Goal: Task Accomplishment & Management: Complete application form

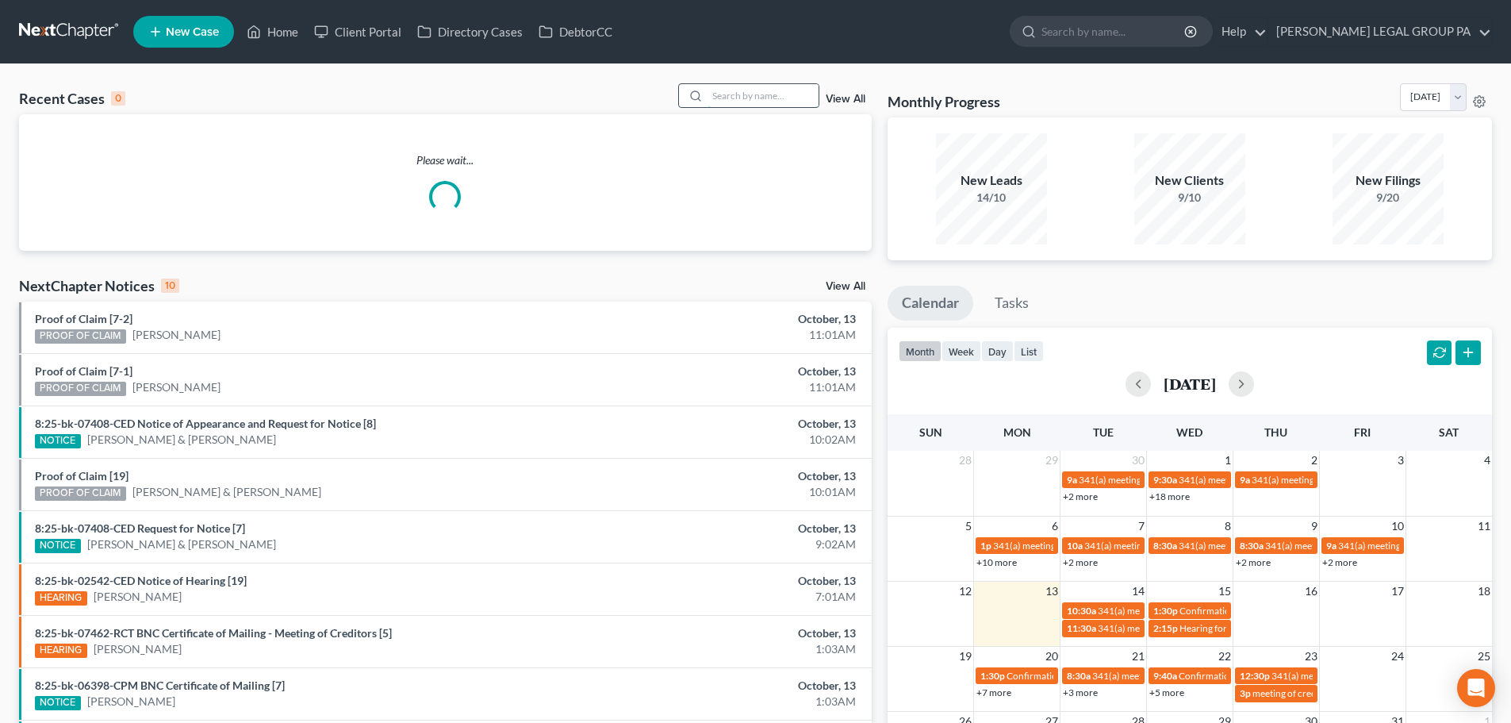
click at [754, 92] on input "search" at bounding box center [763, 95] width 111 height 23
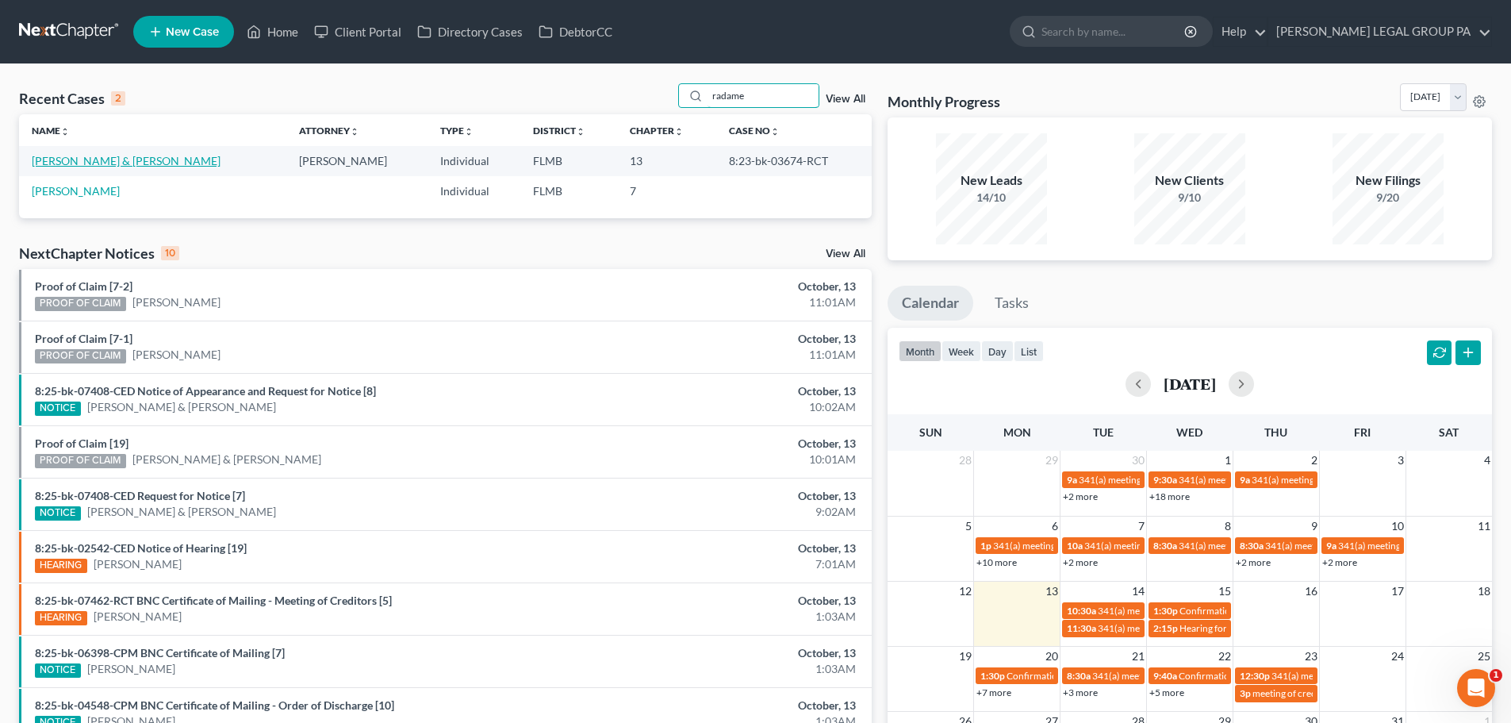
type input "radame"
click at [146, 163] on link "[PERSON_NAME] & [PERSON_NAME]" at bounding box center [126, 160] width 189 height 13
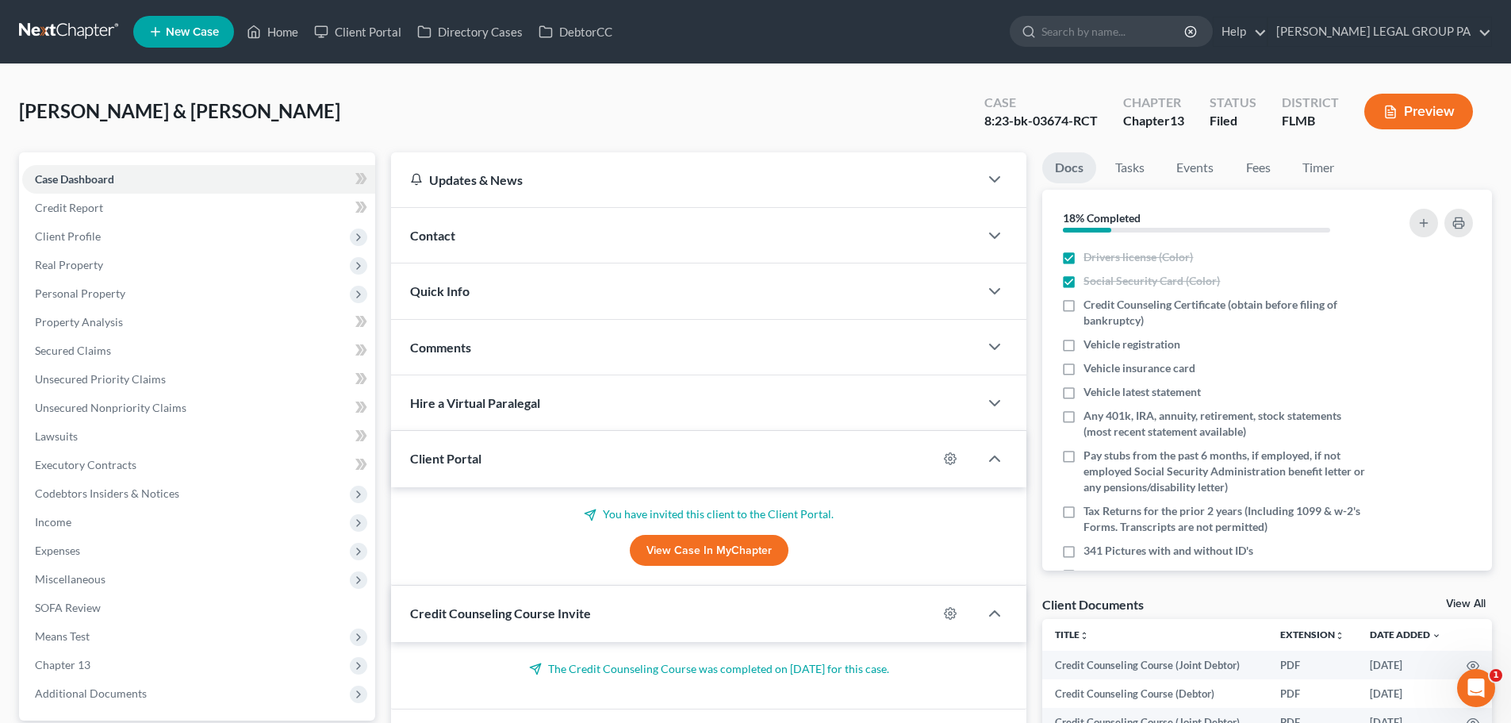
click at [67, 25] on link at bounding box center [70, 31] width 102 height 29
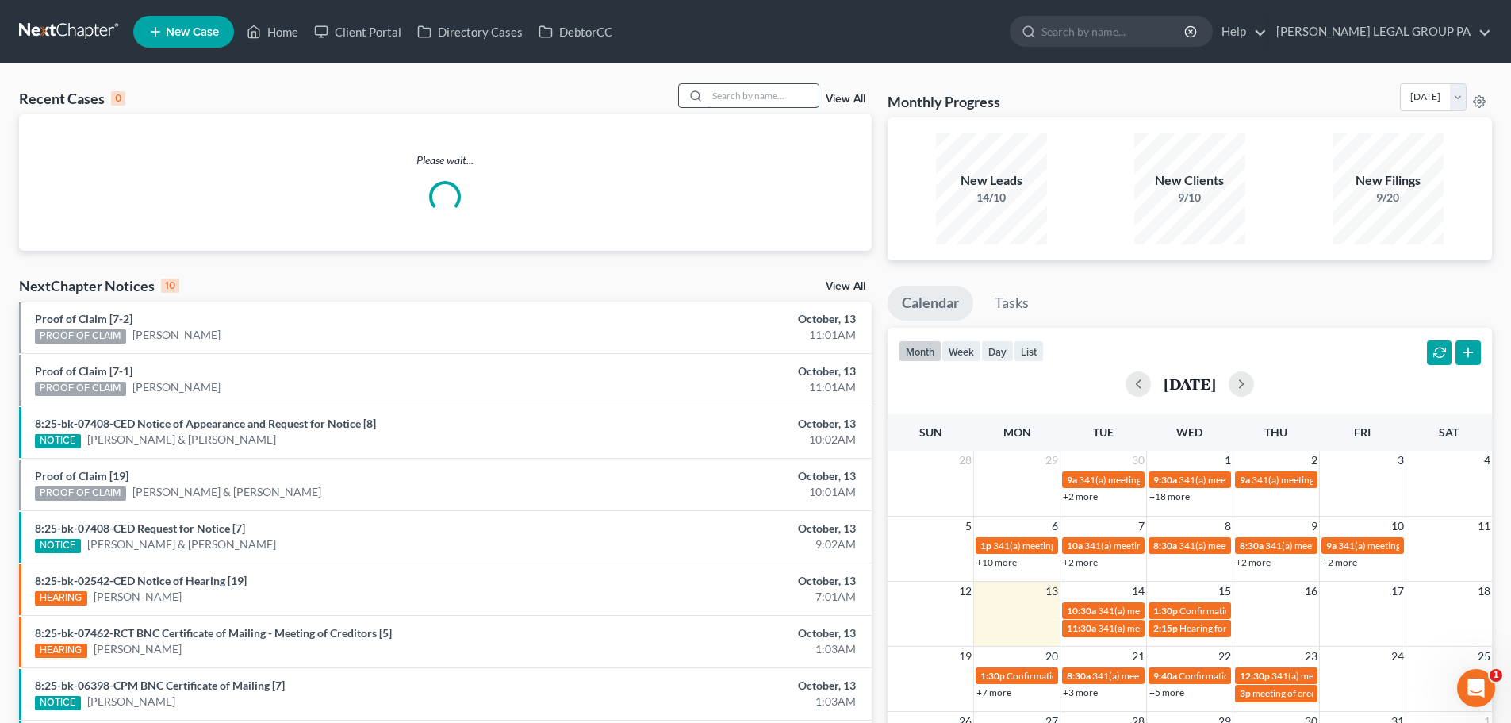
click at [777, 105] on input "search" at bounding box center [763, 95] width 111 height 23
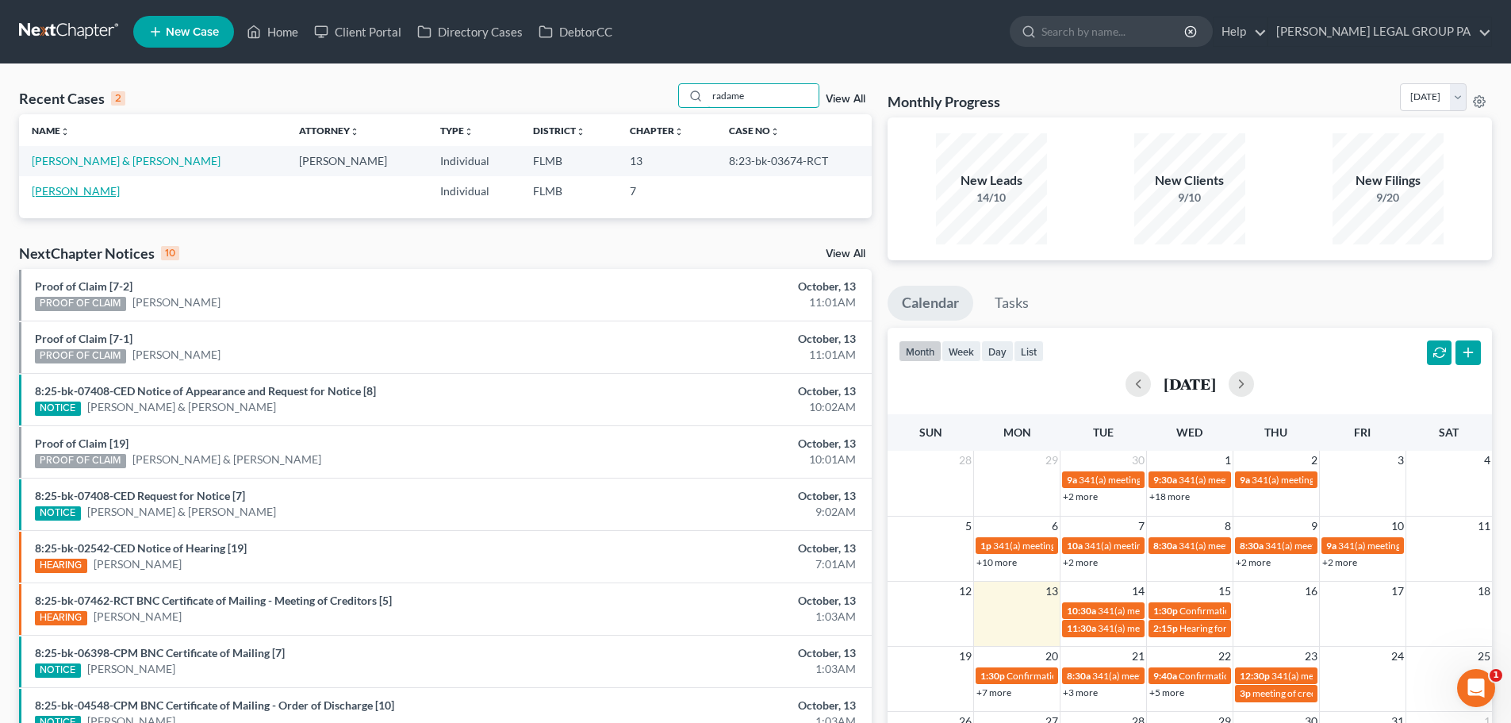
type input "radame"
click at [102, 186] on link "[PERSON_NAME]" at bounding box center [76, 190] width 88 height 13
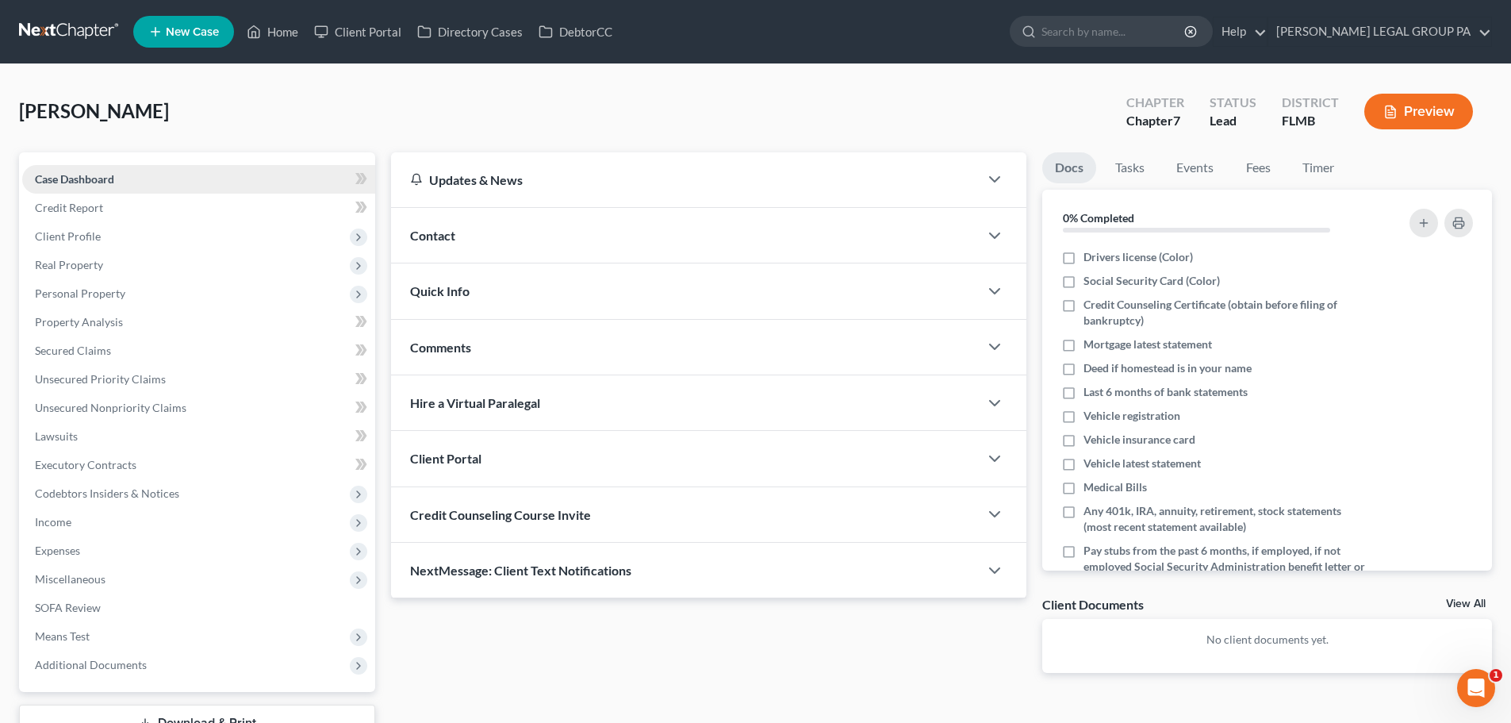
click at [86, 182] on span "Case Dashboard" at bounding box center [74, 178] width 79 height 13
click at [90, 201] on span "Credit Report" at bounding box center [69, 207] width 68 height 13
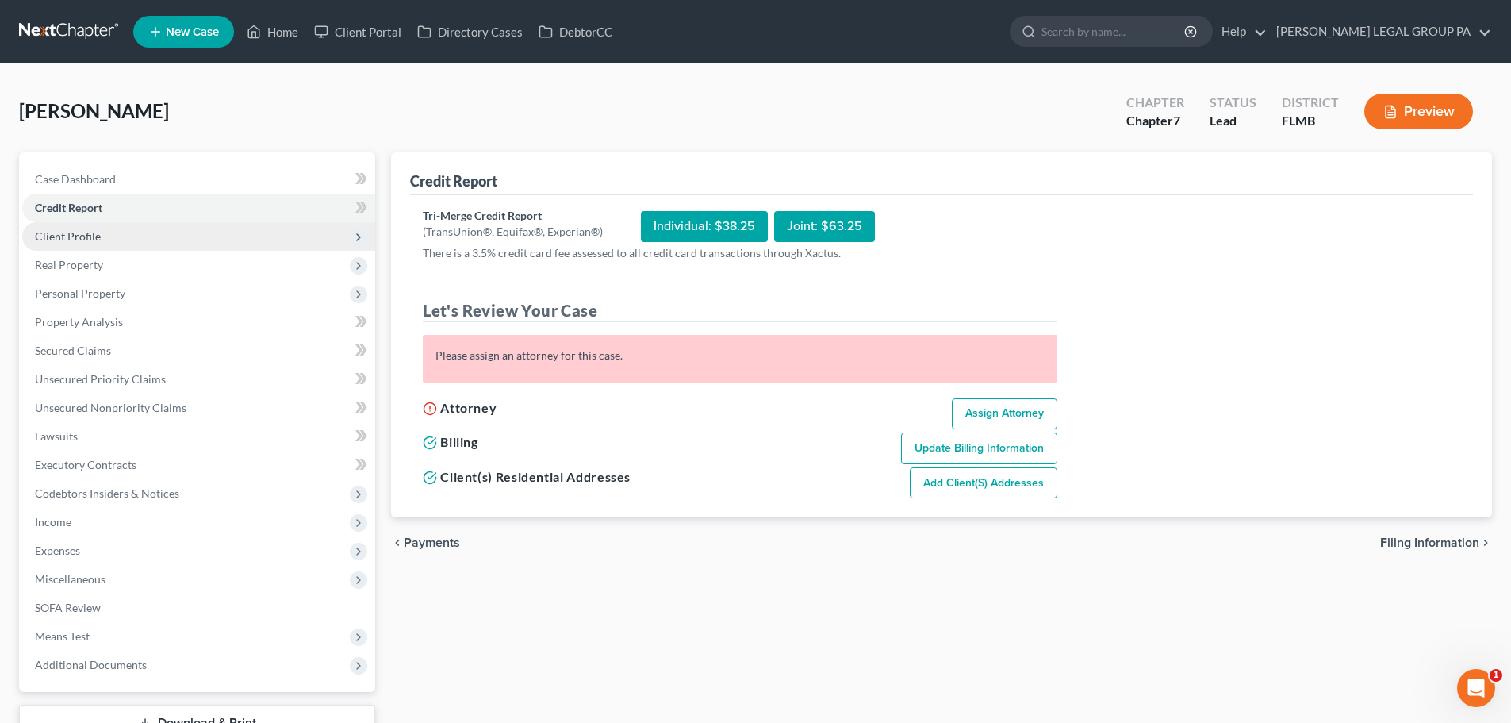
click at [77, 224] on span "Client Profile" at bounding box center [198, 236] width 353 height 29
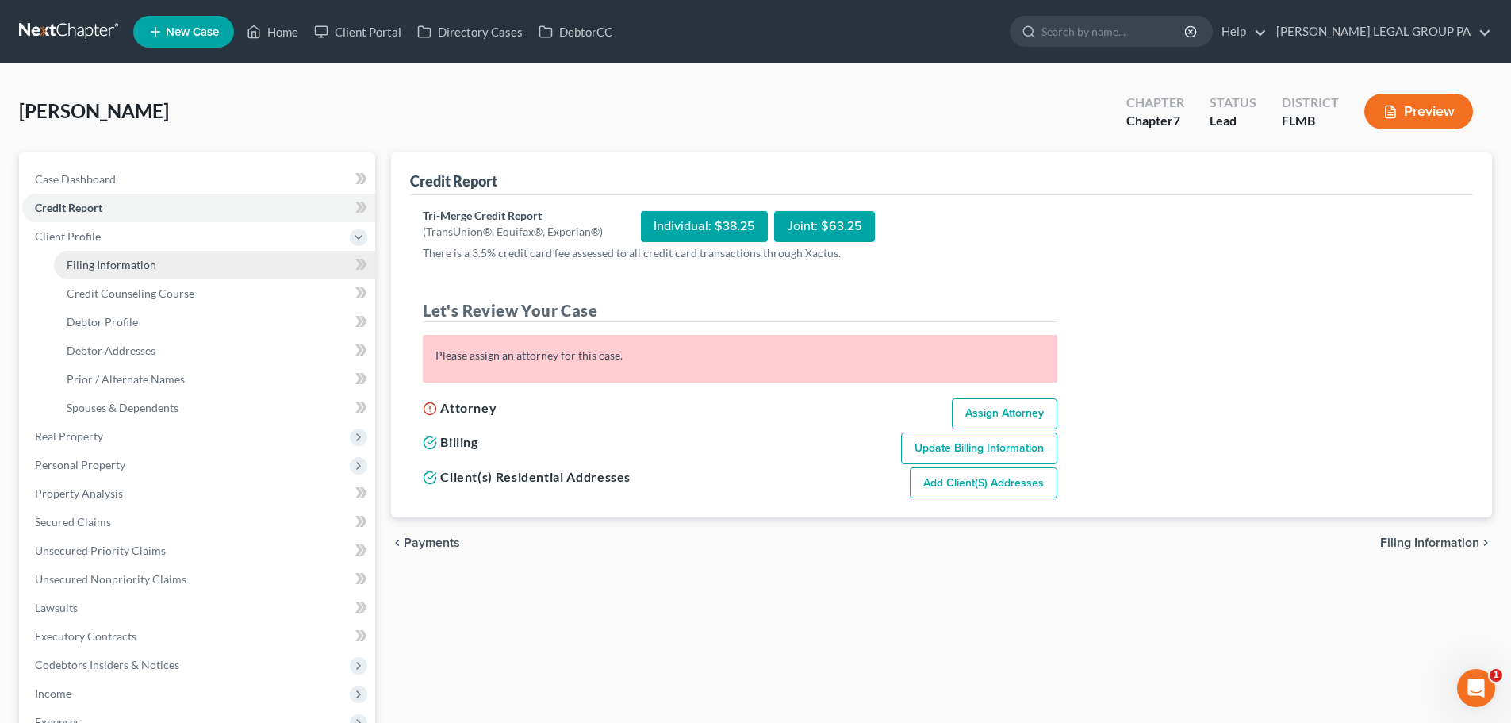
click at [130, 263] on span "Filing Information" at bounding box center [112, 264] width 90 height 13
select select "1"
select select "0"
select select "9"
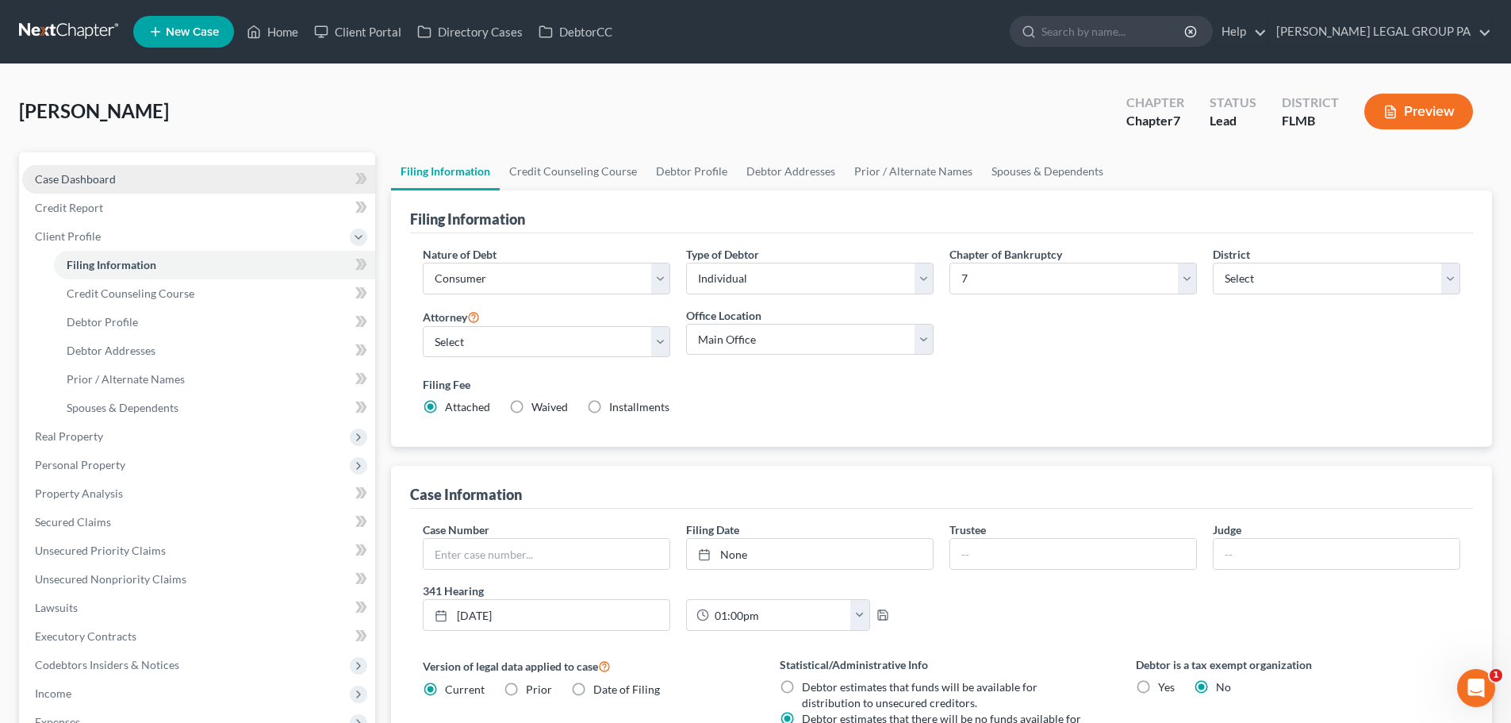
click at [79, 167] on link "Case Dashboard" at bounding box center [198, 179] width 353 height 29
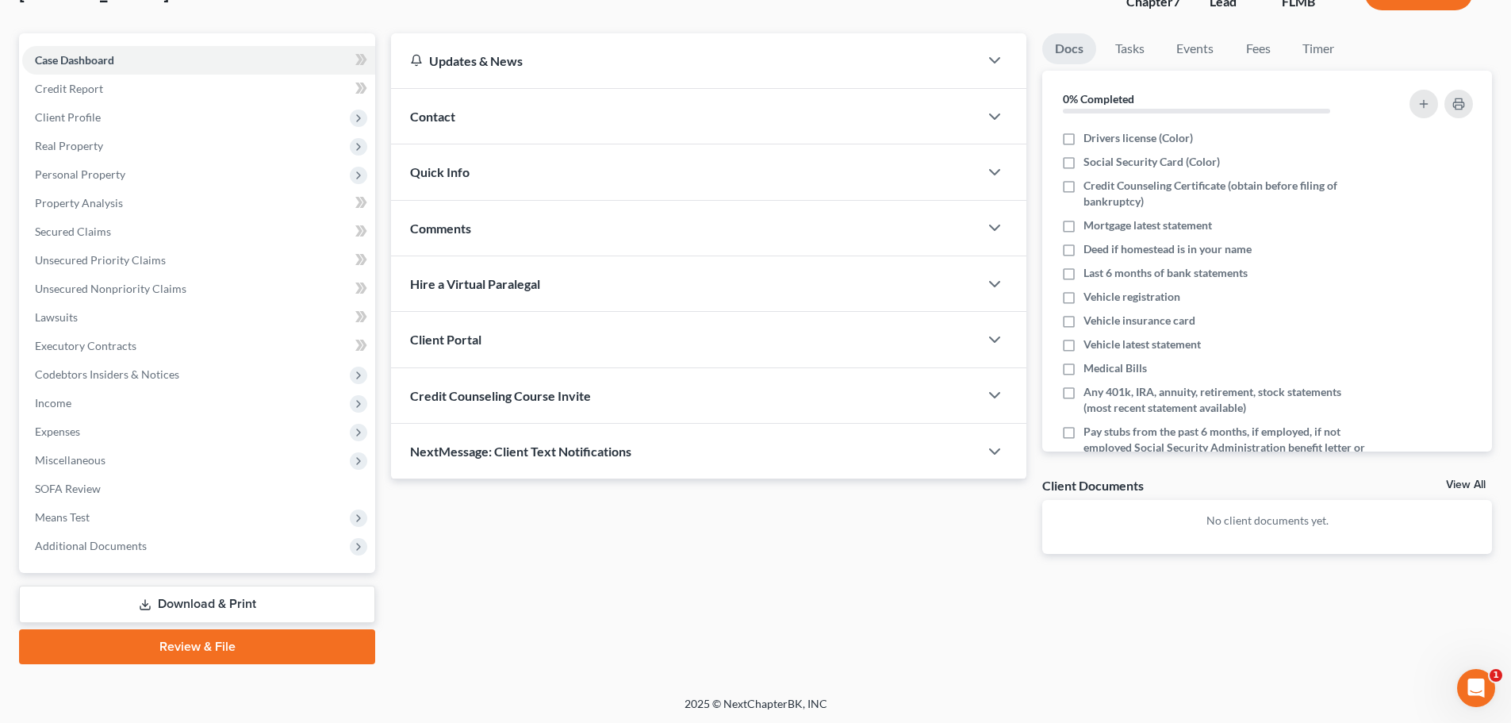
scroll to position [121, 0]
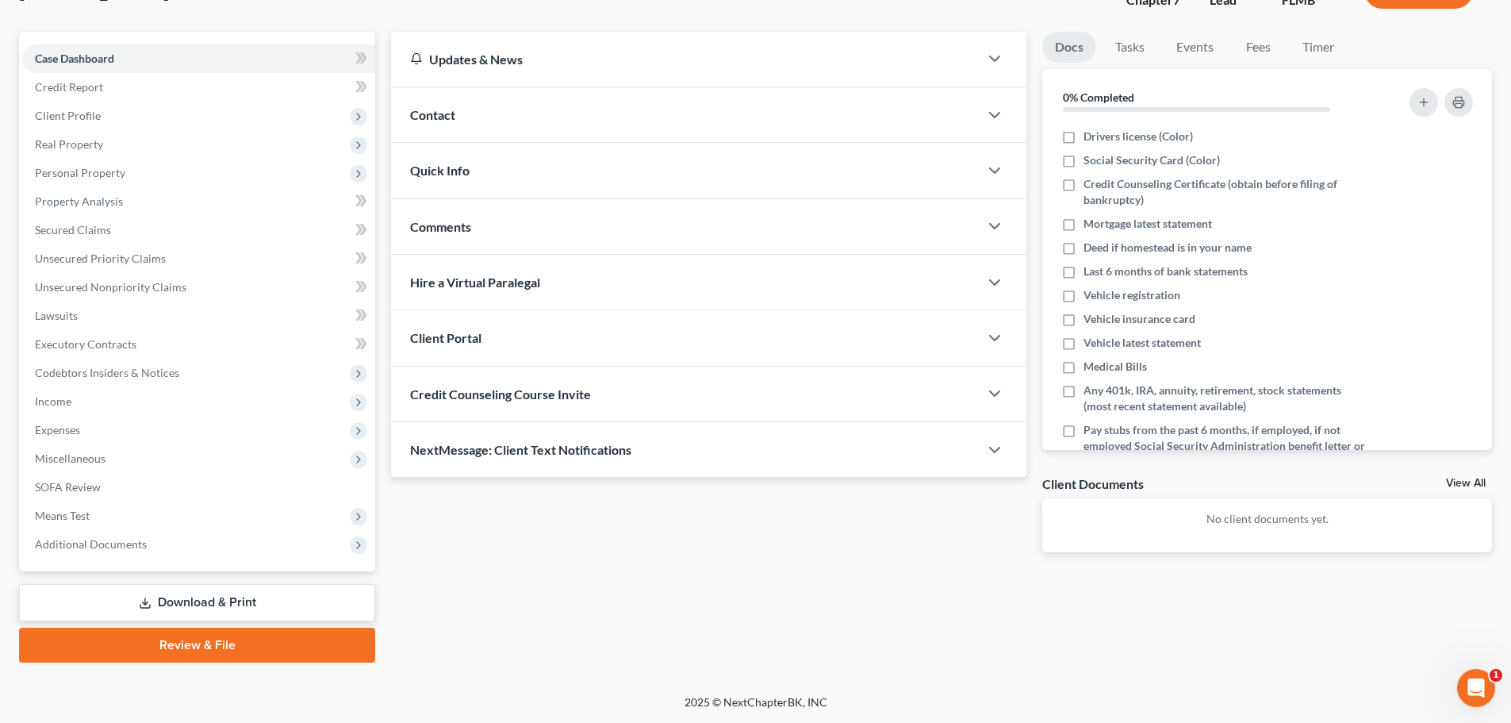
click at [529, 393] on span "Credit Counseling Course Invite" at bounding box center [500, 393] width 181 height 15
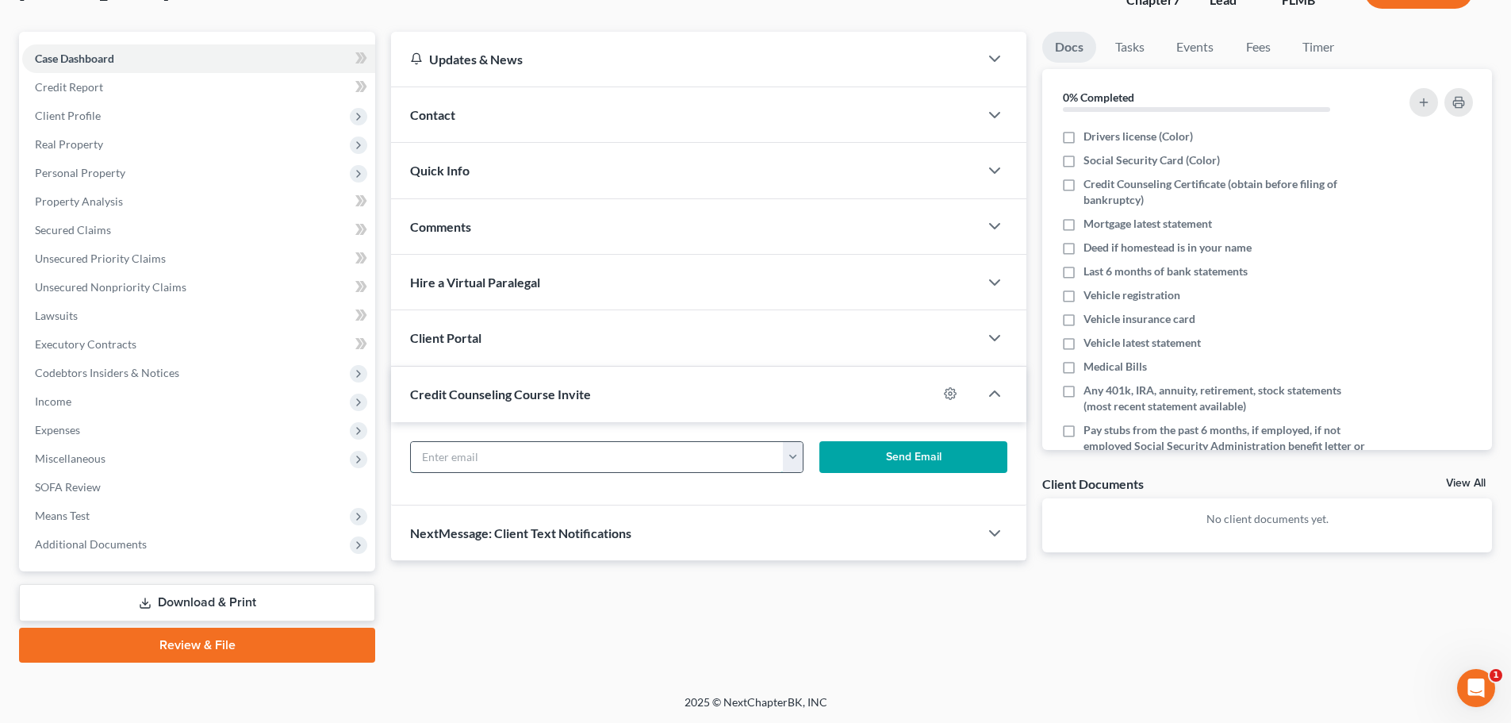
click at [607, 451] on input "text" at bounding box center [597, 457] width 373 height 30
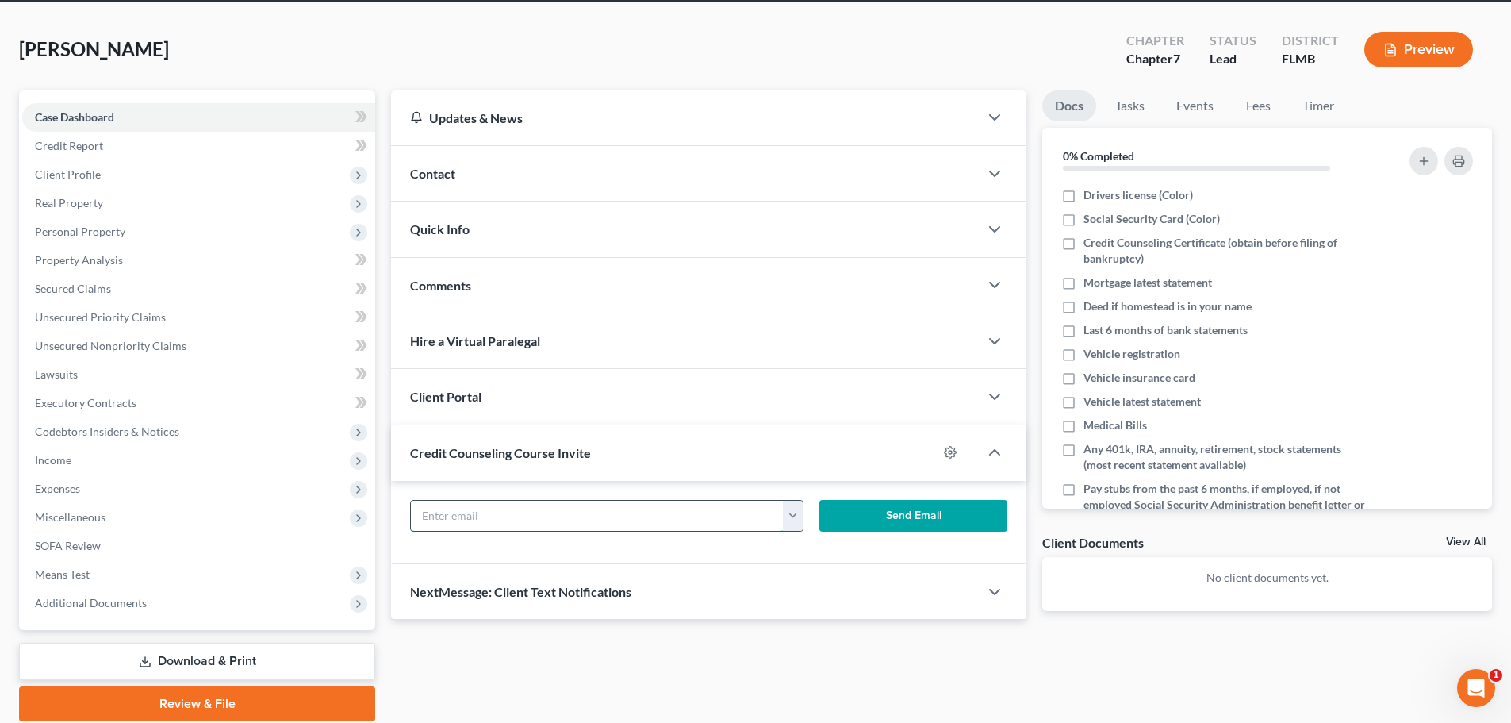
scroll to position [0, 0]
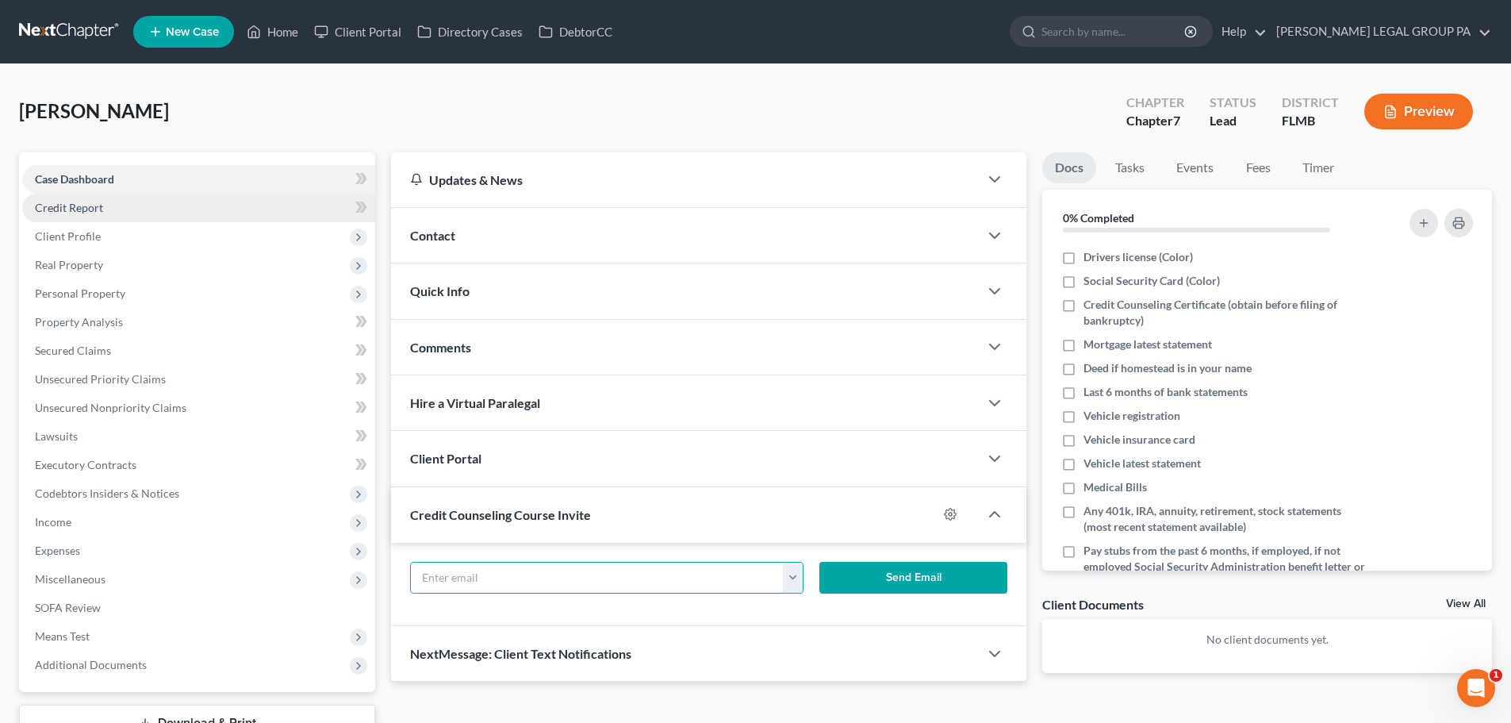
click at [93, 199] on link "Credit Report" at bounding box center [198, 208] width 353 height 29
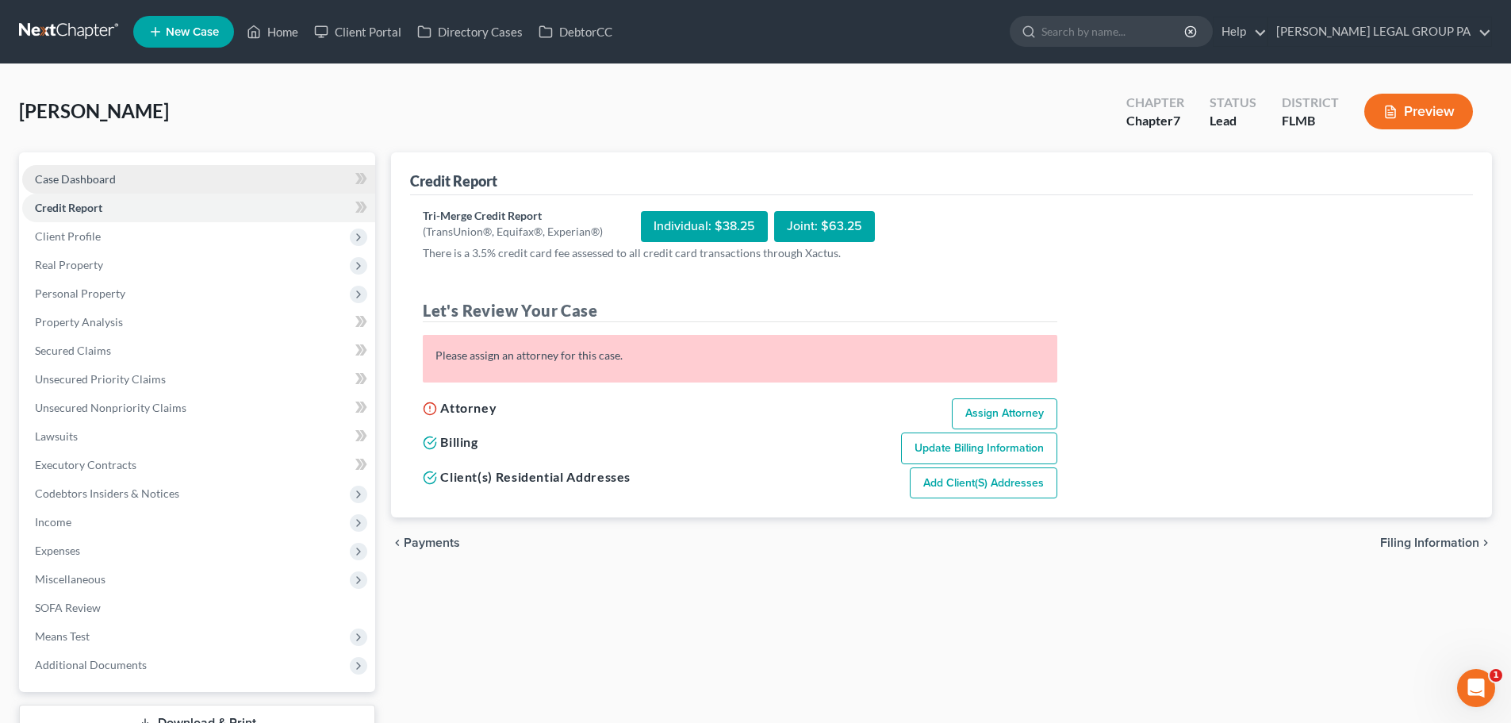
click at [77, 175] on span "Case Dashboard" at bounding box center [75, 178] width 81 height 13
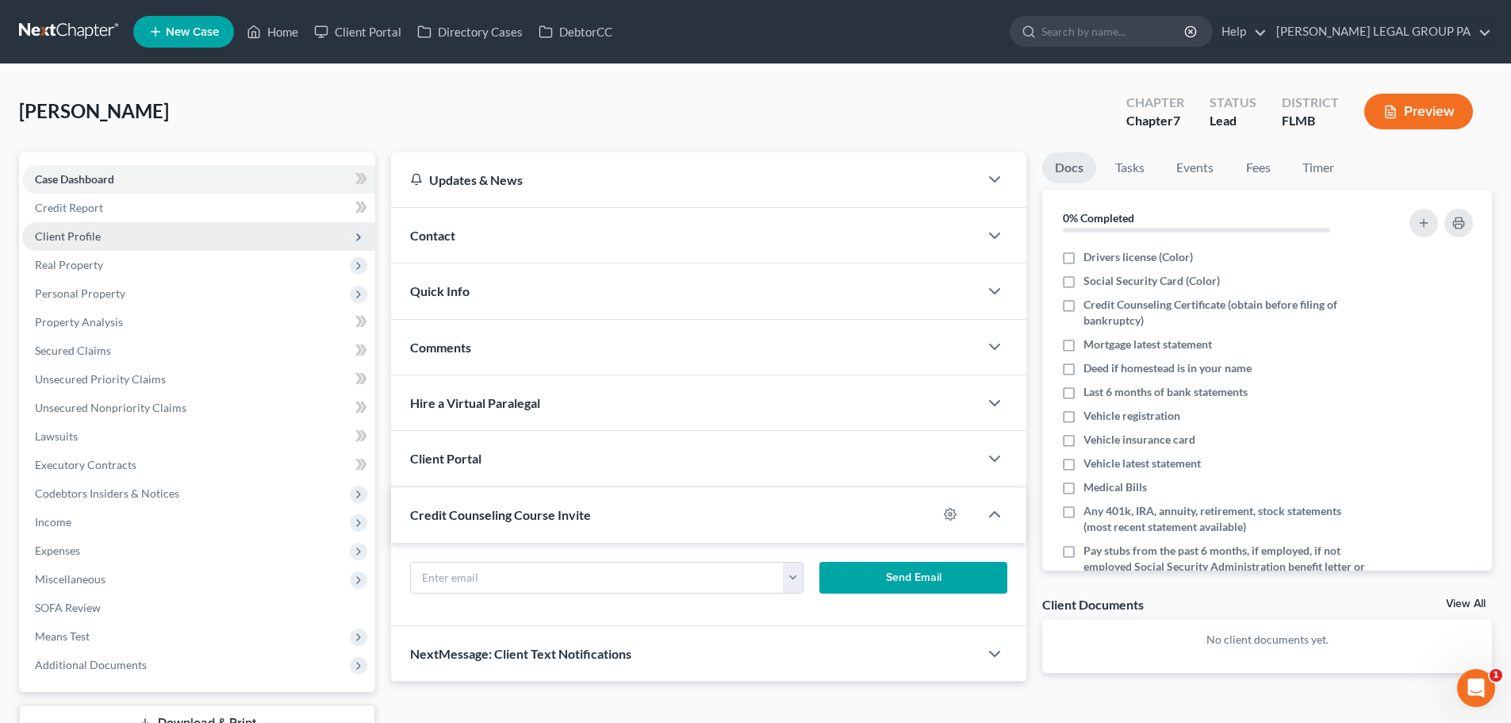
click at [80, 242] on span "Client Profile" at bounding box center [68, 235] width 66 height 13
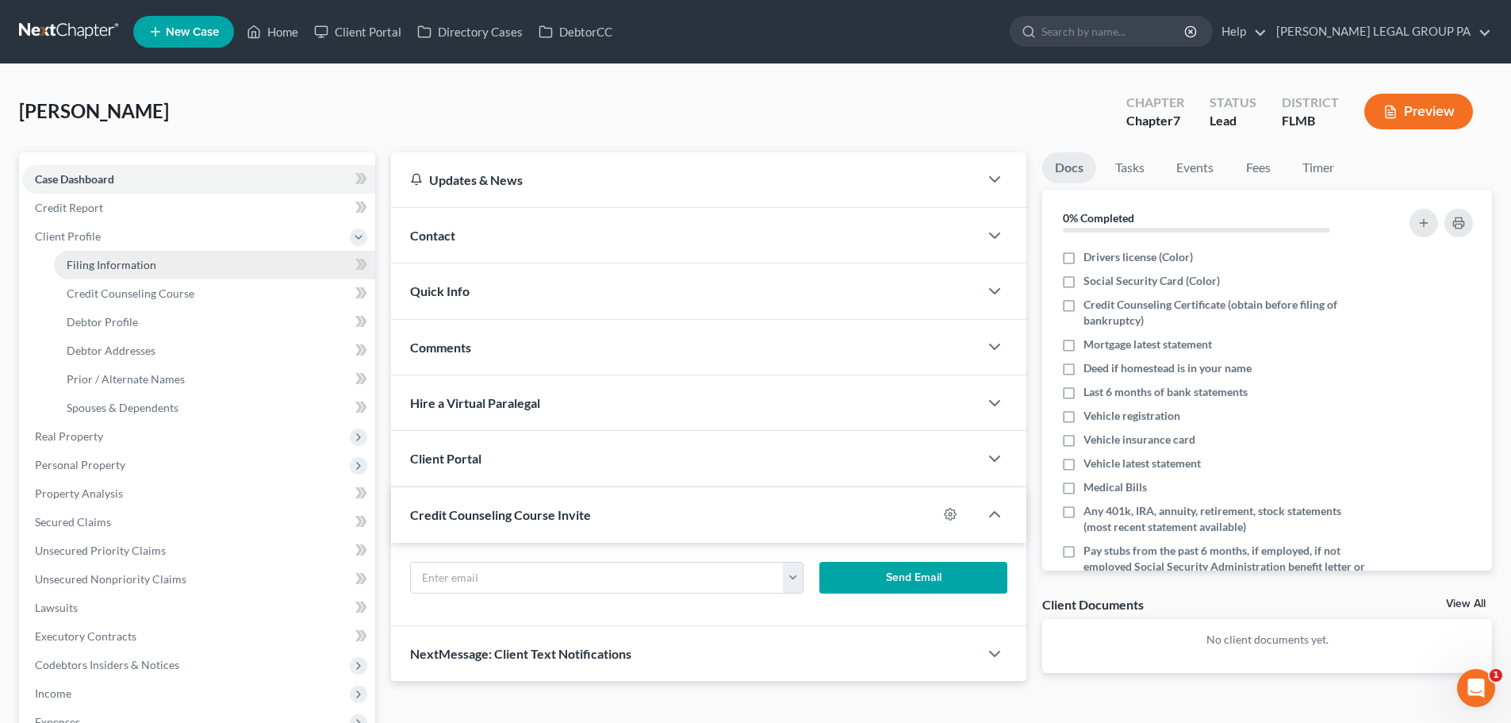
click at [121, 254] on link "Filing Information" at bounding box center [214, 265] width 321 height 29
select select "1"
select select "0"
select select "15"
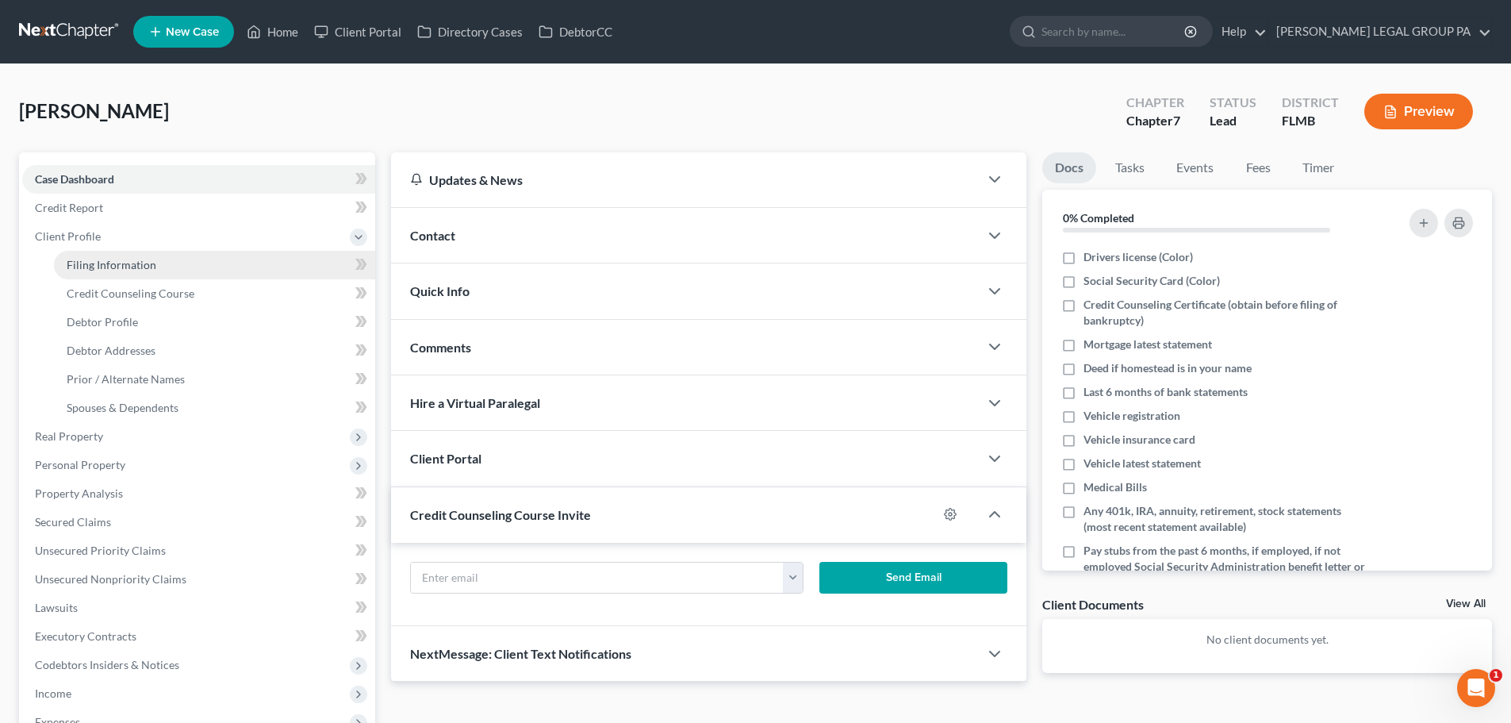
select select "9"
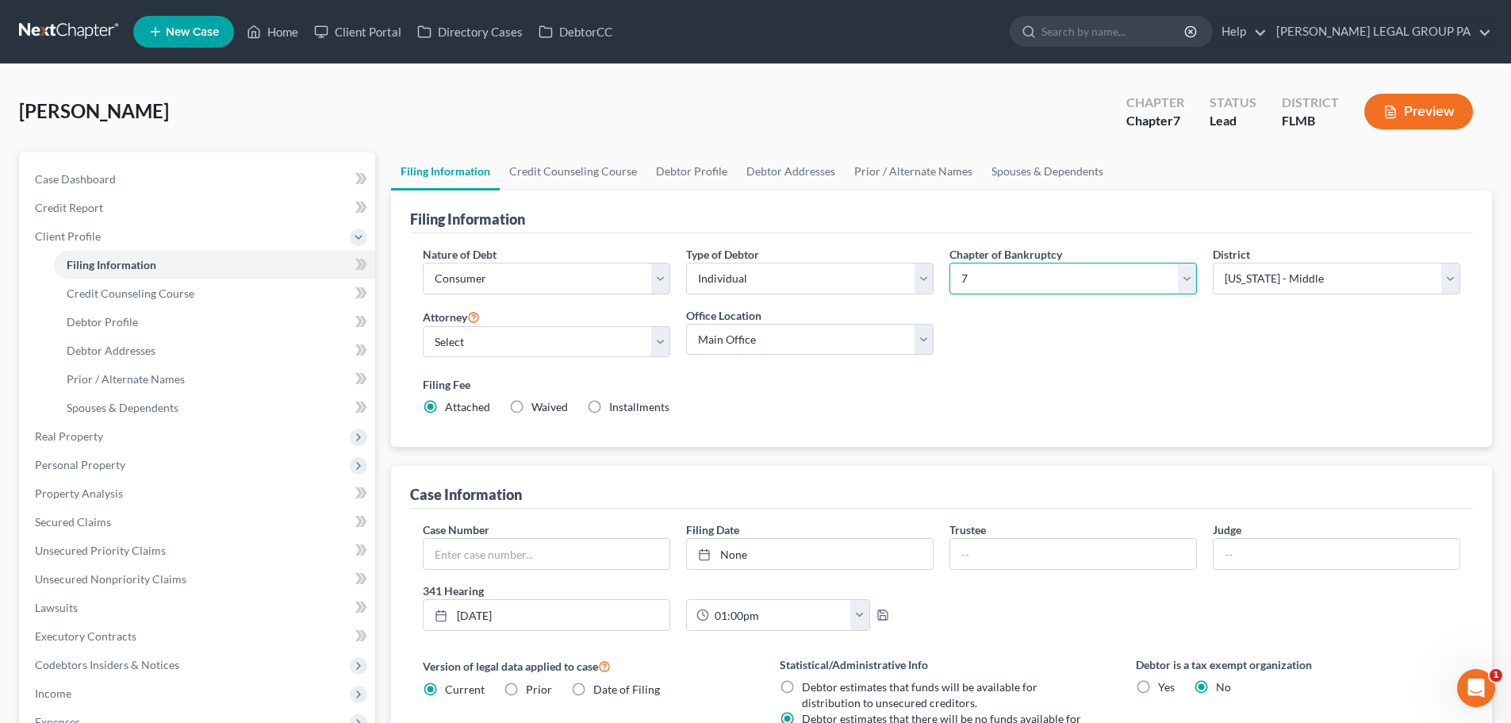
click at [981, 274] on select "Select 7 11 12 13" at bounding box center [1073, 279] width 247 height 32
select select "3"
click at [950, 263] on select "Select 7 11 12 13" at bounding box center [1073, 279] width 247 height 32
click at [1090, 359] on div "Nature of Debt Select Business Consumer Other Nature of Business Select Clearin…" at bounding box center [941, 337] width 1053 height 182
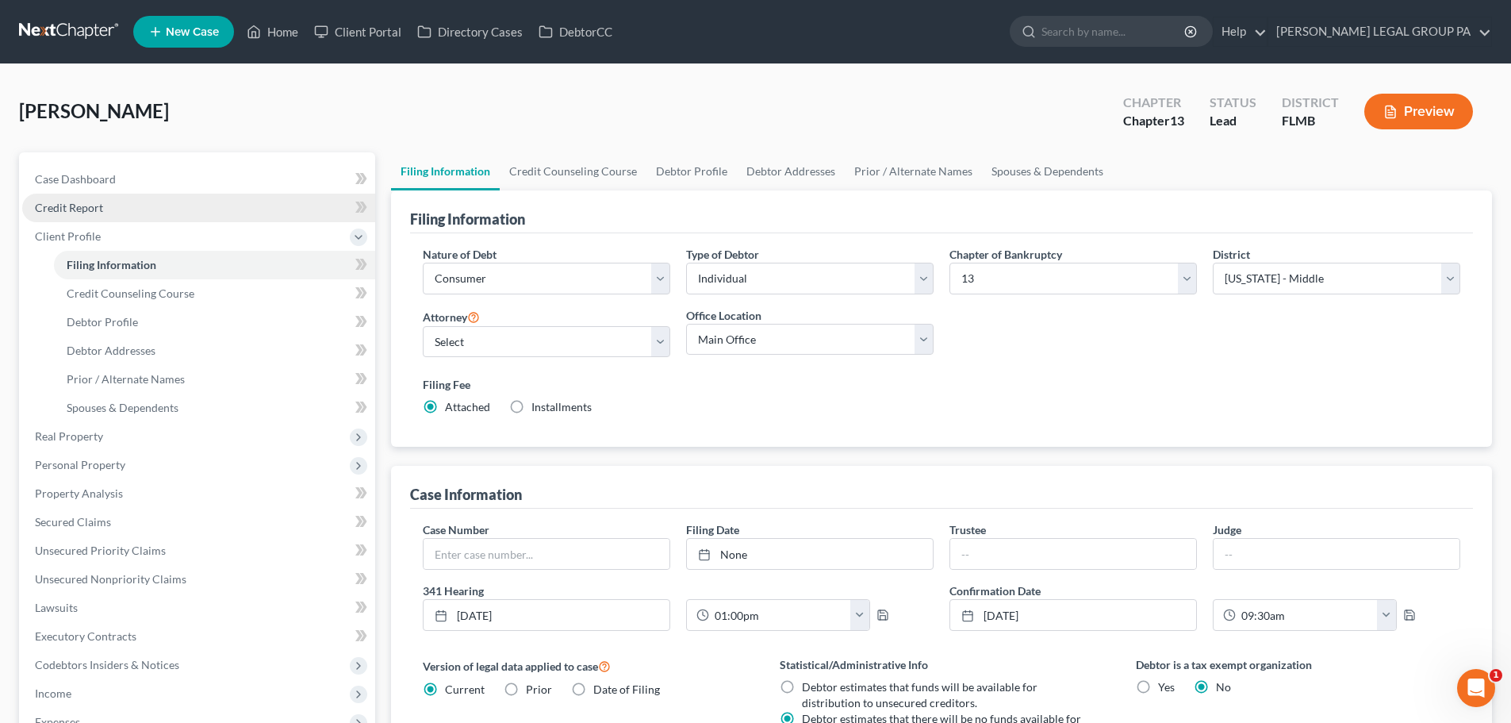
click at [77, 209] on span "Credit Report" at bounding box center [69, 207] width 68 height 13
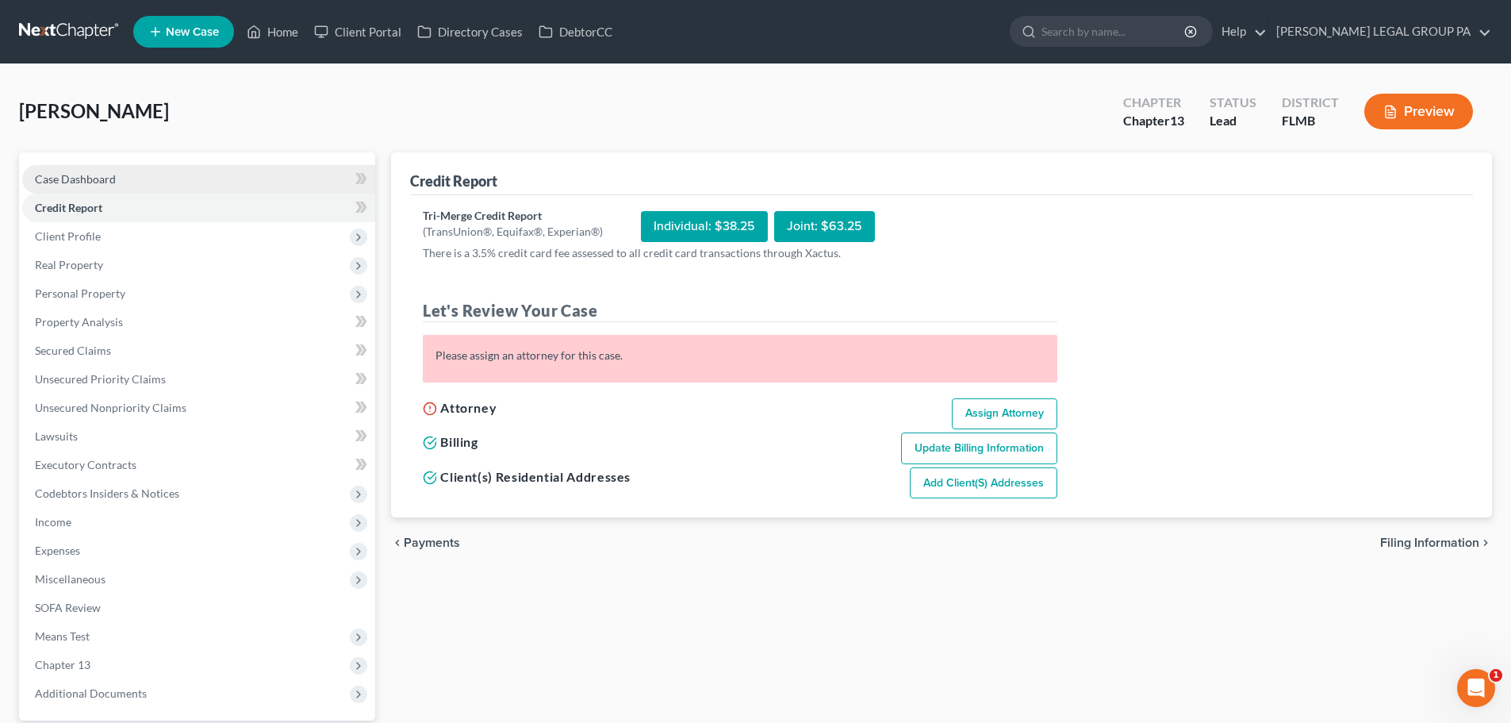
click at [89, 183] on span "Case Dashboard" at bounding box center [75, 178] width 81 height 13
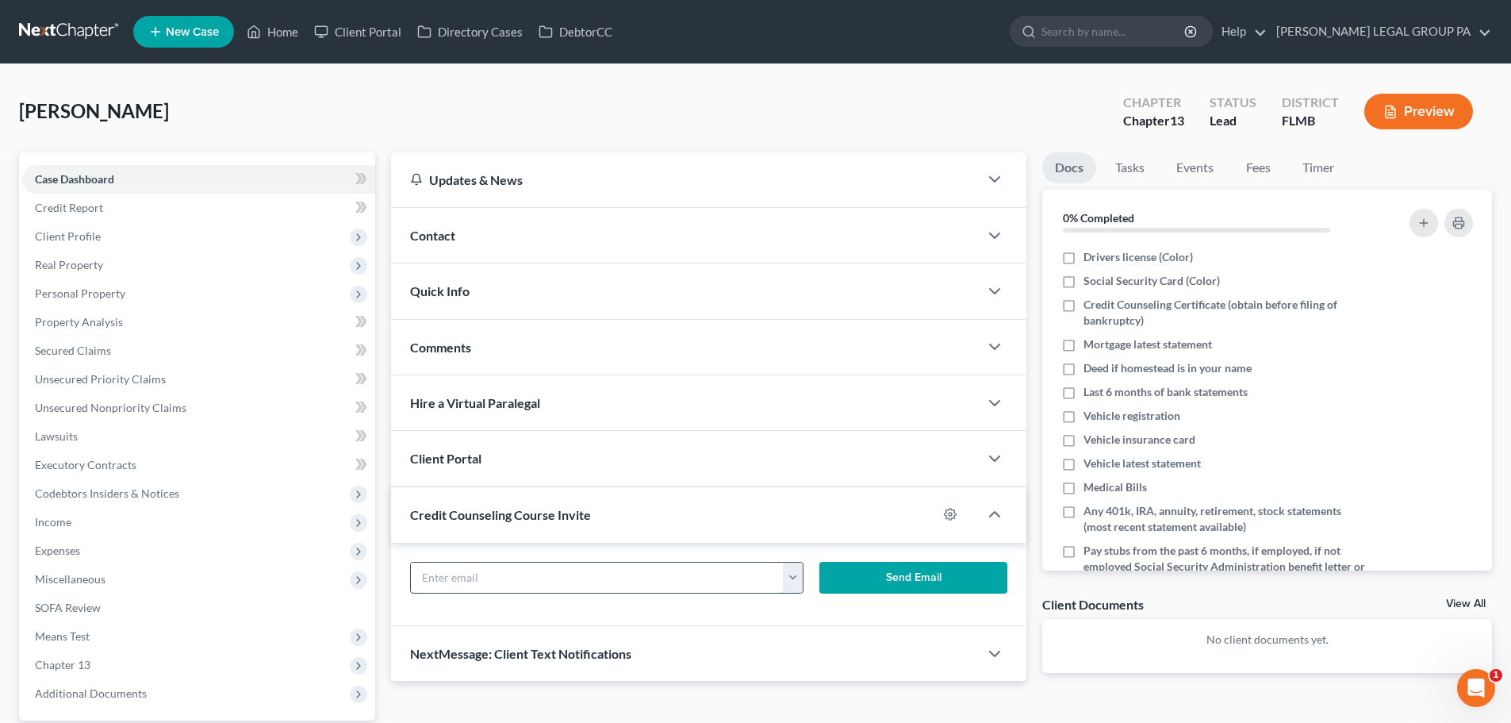
click at [549, 581] on input "text" at bounding box center [597, 577] width 373 height 30
paste input "radame903@gmail.com"
type input "radame903@gmail.com"
click at [896, 573] on button "Send Email" at bounding box center [913, 578] width 189 height 32
